Goal: Task Accomplishment & Management: Use online tool/utility

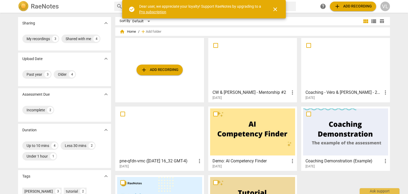
click at [161, 71] on span "add Add recording" at bounding box center [160, 70] width 38 height 6
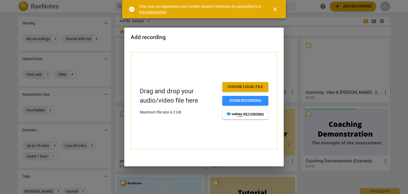
click at [233, 88] on span "Choose local file" at bounding box center [244, 86] width 37 height 5
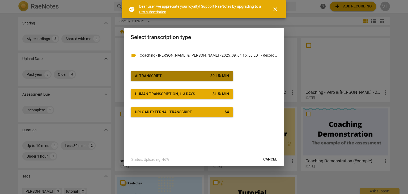
click at [175, 77] on span "AI Transcript $ 0.15 / min" at bounding box center [182, 75] width 94 height 5
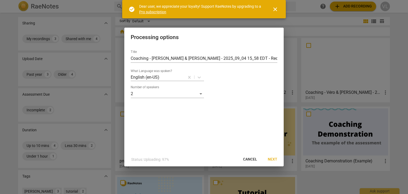
click at [269, 158] on span "Next" at bounding box center [273, 159] width 10 height 5
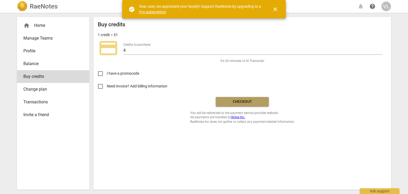
click at [243, 105] on button "Checkout" at bounding box center [242, 102] width 53 height 10
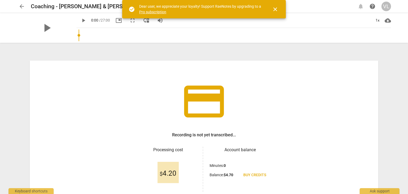
scroll to position [46, 0]
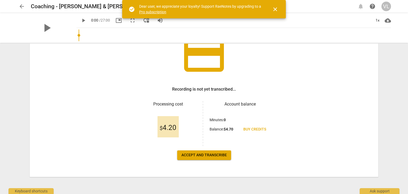
click at [213, 156] on span "Accept and transcribe" at bounding box center [203, 154] width 45 height 5
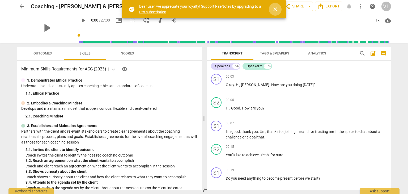
click at [275, 9] on span "close" at bounding box center [275, 9] width 6 height 6
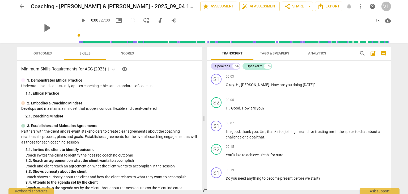
click at [294, 7] on span "share Share" at bounding box center [294, 6] width 20 height 6
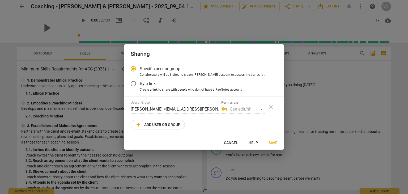
click at [158, 125] on span "add Add user or group" at bounding box center [157, 124] width 45 height 6
radio input "false"
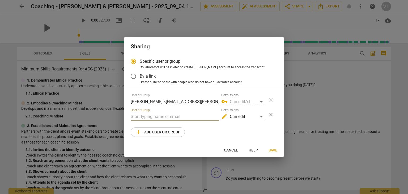
click at [157, 117] on input "text" at bounding box center [175, 116] width 88 height 8
paste input "jennifer@canadacoachacademy.com"
type input "jennifer@canadacoachacademy.com"
click at [198, 135] on div "User or Group Véronik LeBlanc <veronik.leblanc@gmail.com> Permissions vpn_key C…" at bounding box center [204, 115] width 147 height 44
click at [274, 150] on span "Save" at bounding box center [272, 150] width 9 height 5
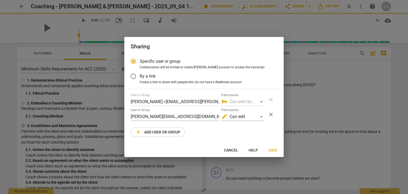
radio input "false"
type input "Jennifer Gaudette <jennifer@canadacoachacademy.com>"
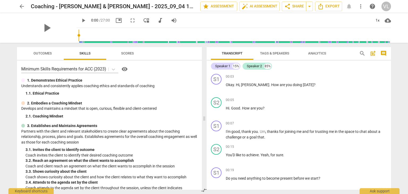
click at [132, 55] on span "Scores" at bounding box center [127, 53] width 13 height 4
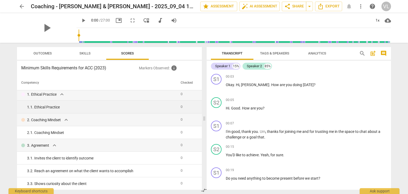
scroll to position [0, 0]
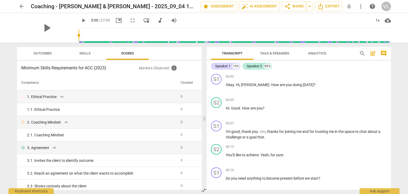
click at [46, 56] on span "Outcomes" at bounding box center [42, 53] width 31 height 7
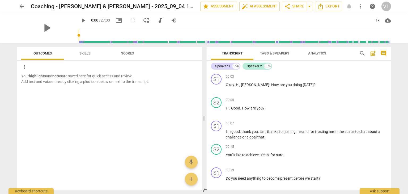
click at [83, 55] on span "Skills" at bounding box center [84, 53] width 11 height 4
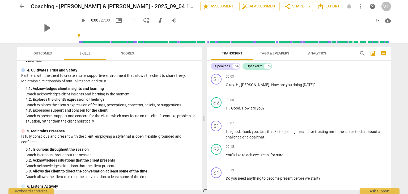
scroll to position [298, 0]
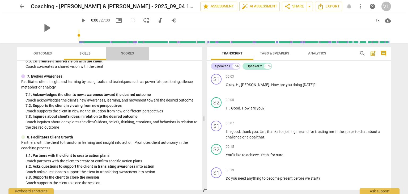
click at [128, 58] on button "Scores" at bounding box center [127, 53] width 42 height 13
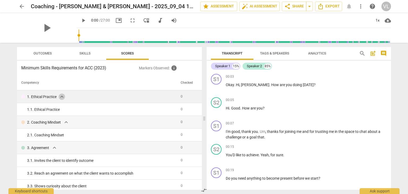
click at [62, 98] on span "expand_more" at bounding box center [62, 96] width 6 height 6
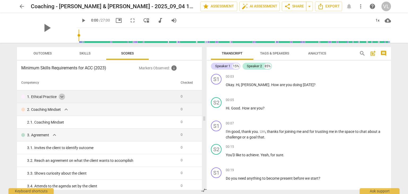
click at [62, 98] on span "expand_more" at bounding box center [62, 96] width 6 height 6
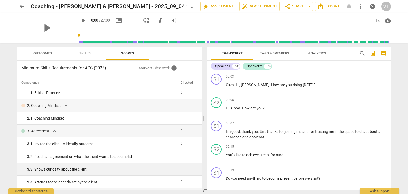
scroll to position [0, 0]
